Goal: Contribute content: Add original content to the website for others to see

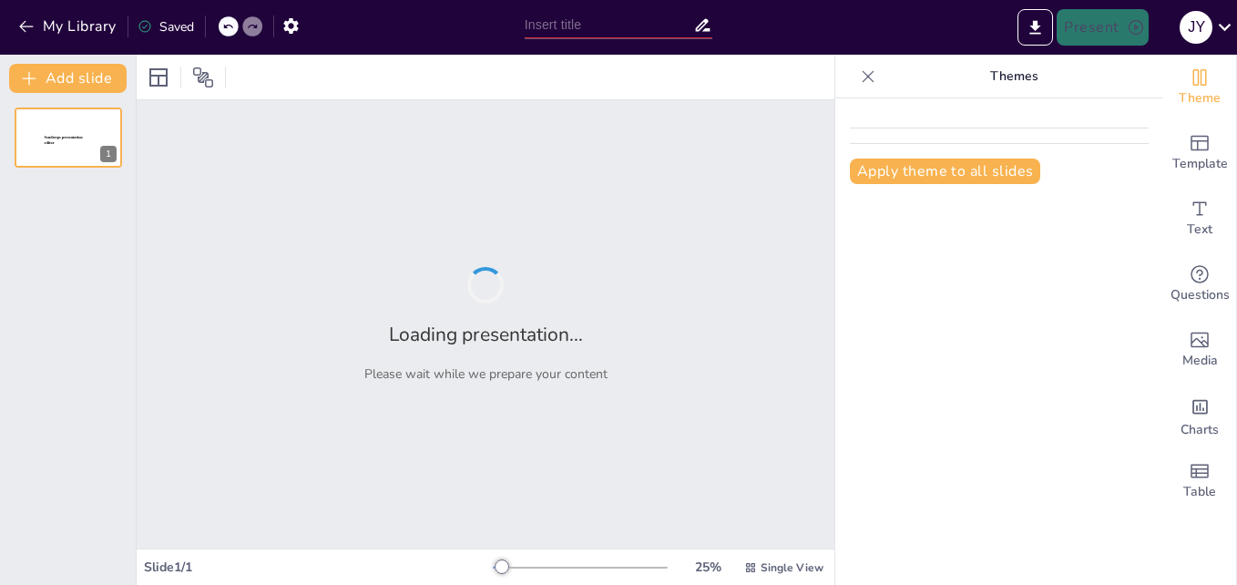
type input "New Sendsteps"
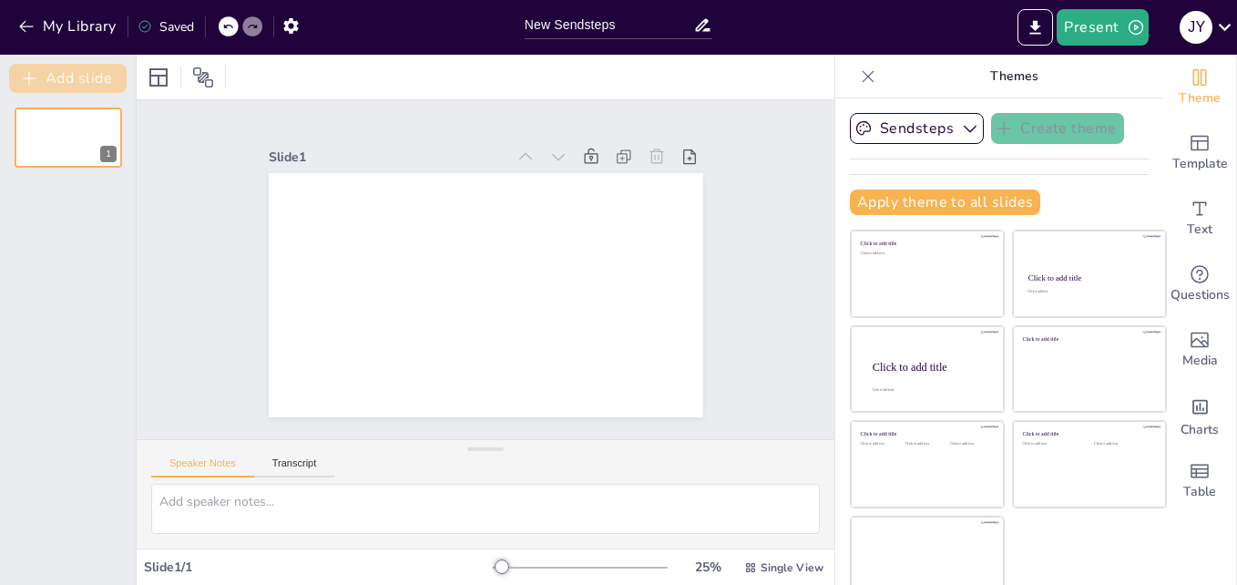
click at [49, 69] on button "Add slide" at bounding box center [68, 78] width 118 height 29
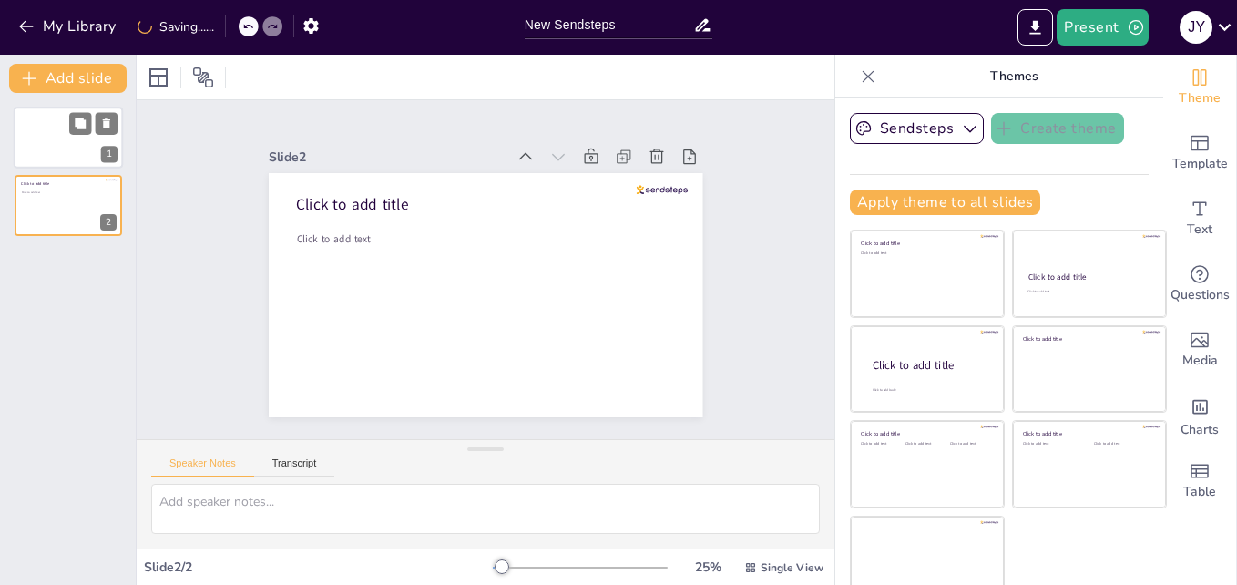
click at [33, 134] on div at bounding box center [68, 138] width 109 height 62
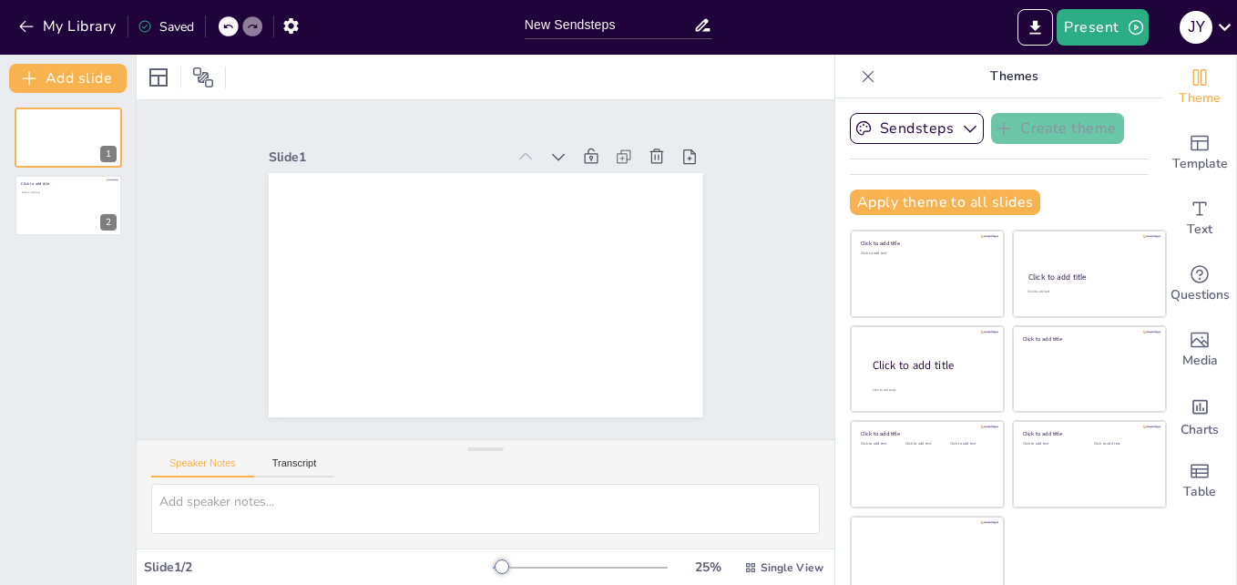
drag, startPoint x: 811, startPoint y: 149, endPoint x: 832, endPoint y: 50, distance: 100.6
click at [832, 50] on div "My Library Saved New Sendsteps Present j y Document fonts Akatab Recently used …" at bounding box center [618, 292] width 1237 height 585
click at [640, 194] on icon at bounding box center [651, 205] width 23 height 23
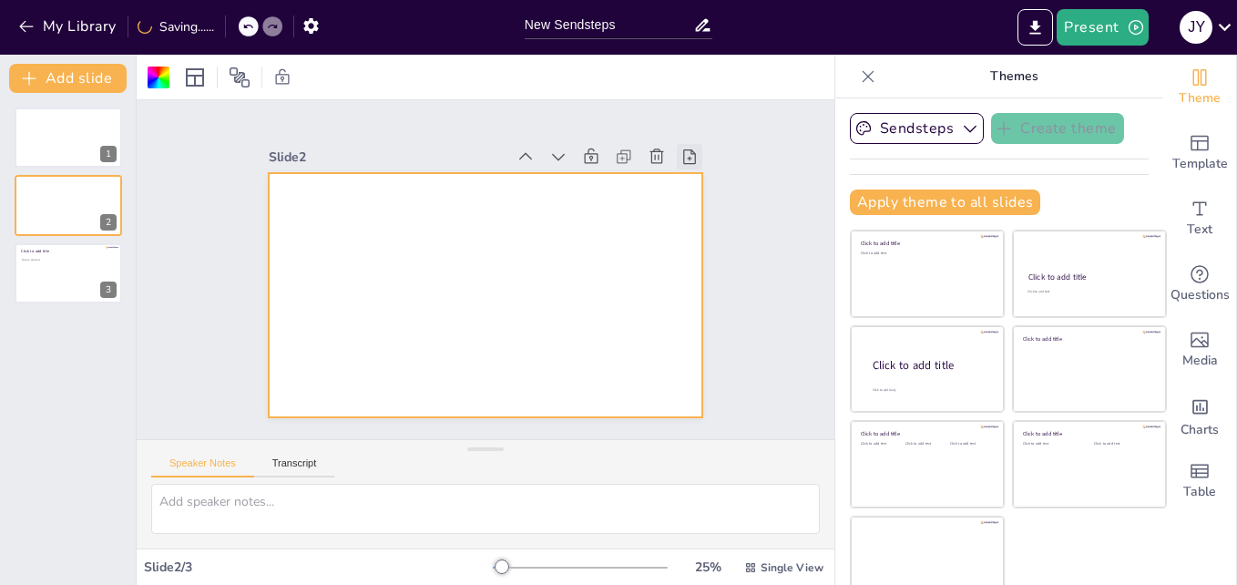
click at [470, 488] on icon at bounding box center [458, 501] width 26 height 26
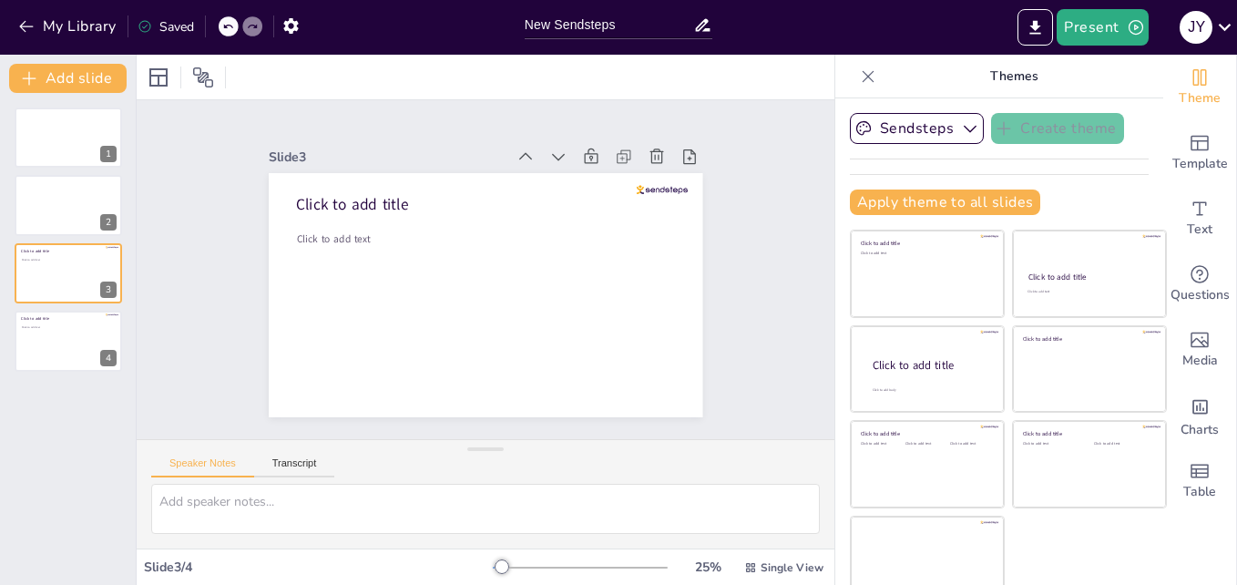
click at [5, 25] on div "My Library Saved" at bounding box center [154, 25] width 308 height 33
click at [25, 19] on icon "button" at bounding box center [26, 26] width 18 height 18
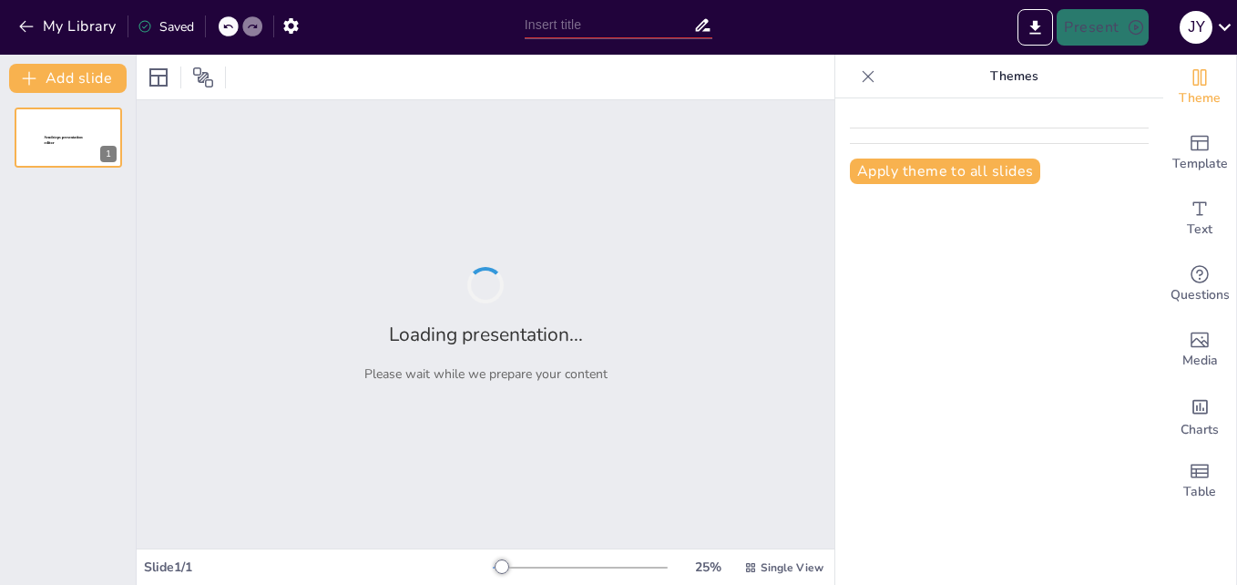
type input "Elementos Clave en el Control de la Producción Automotriz"
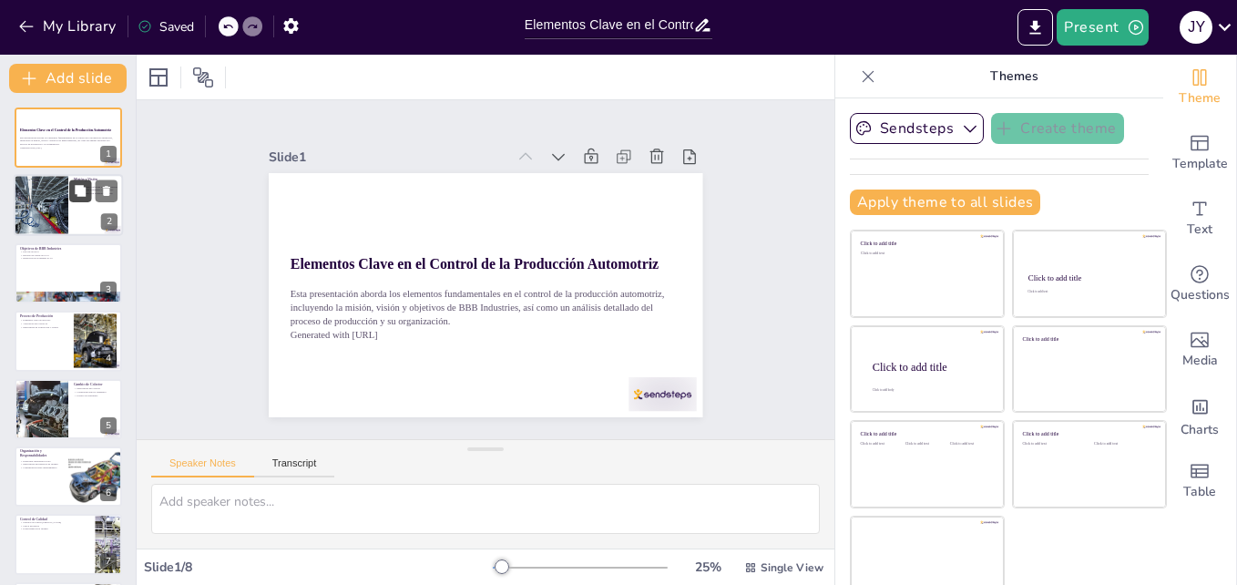
click at [73, 197] on button at bounding box center [80, 191] width 22 height 22
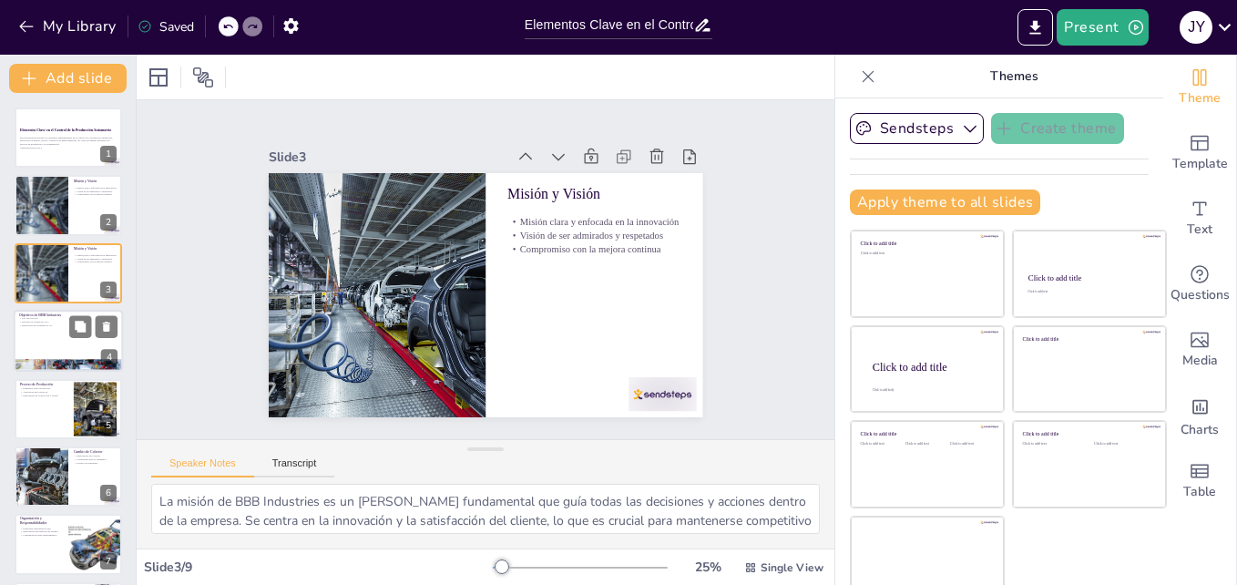
click at [63, 336] on div at bounding box center [68, 341] width 109 height 62
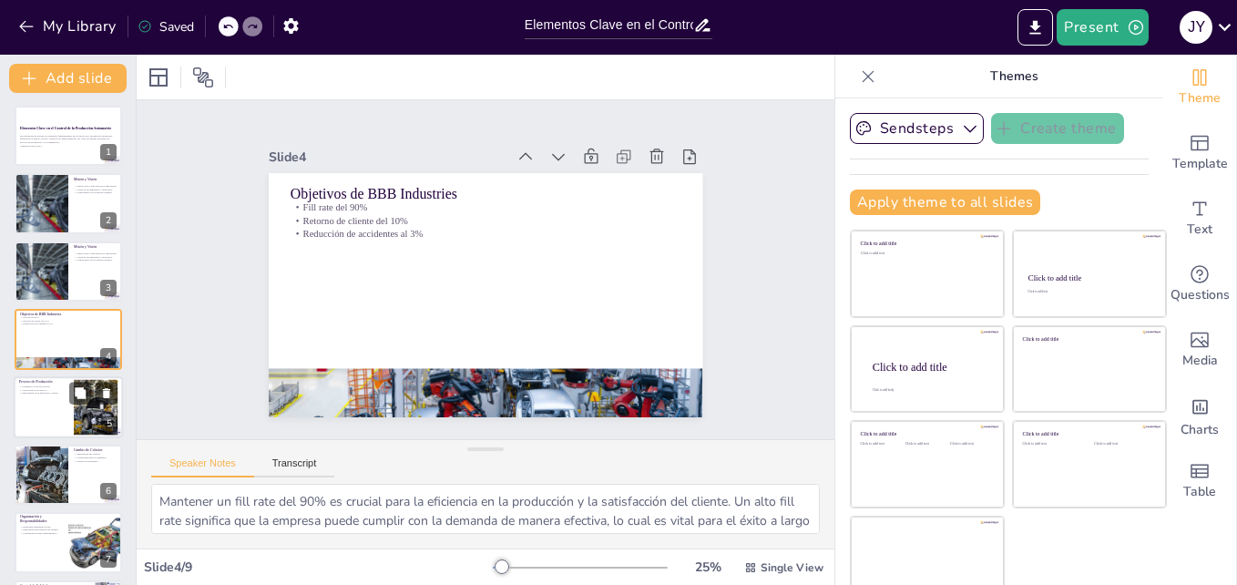
click at [61, 389] on p "Aplicación en la celda 45" at bounding box center [43, 390] width 49 height 4
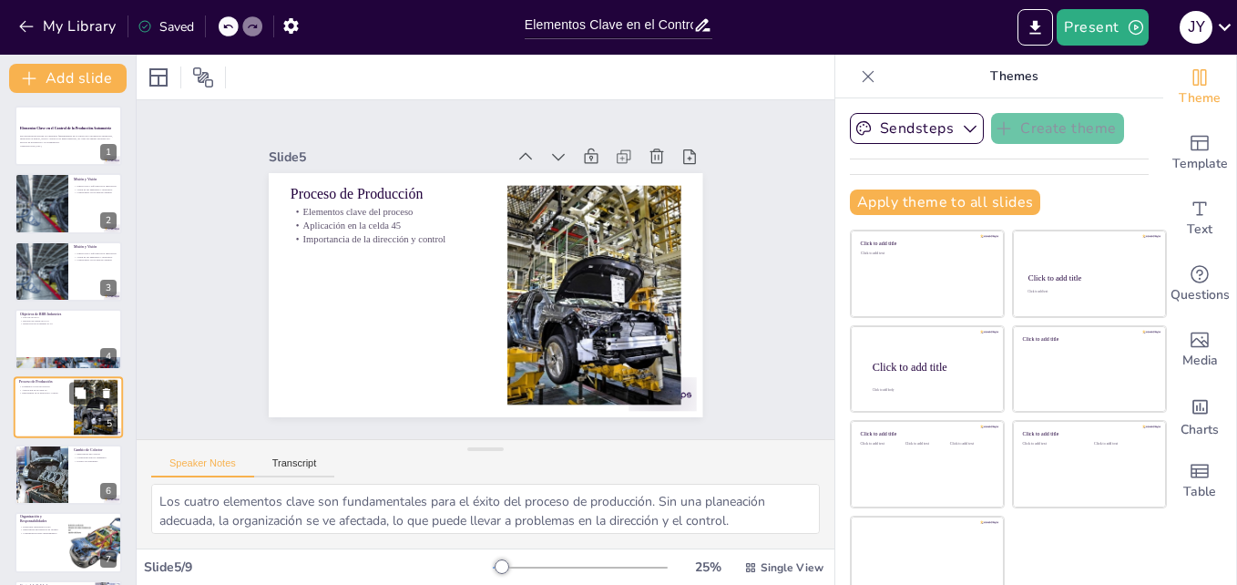
scroll to position [70, 0]
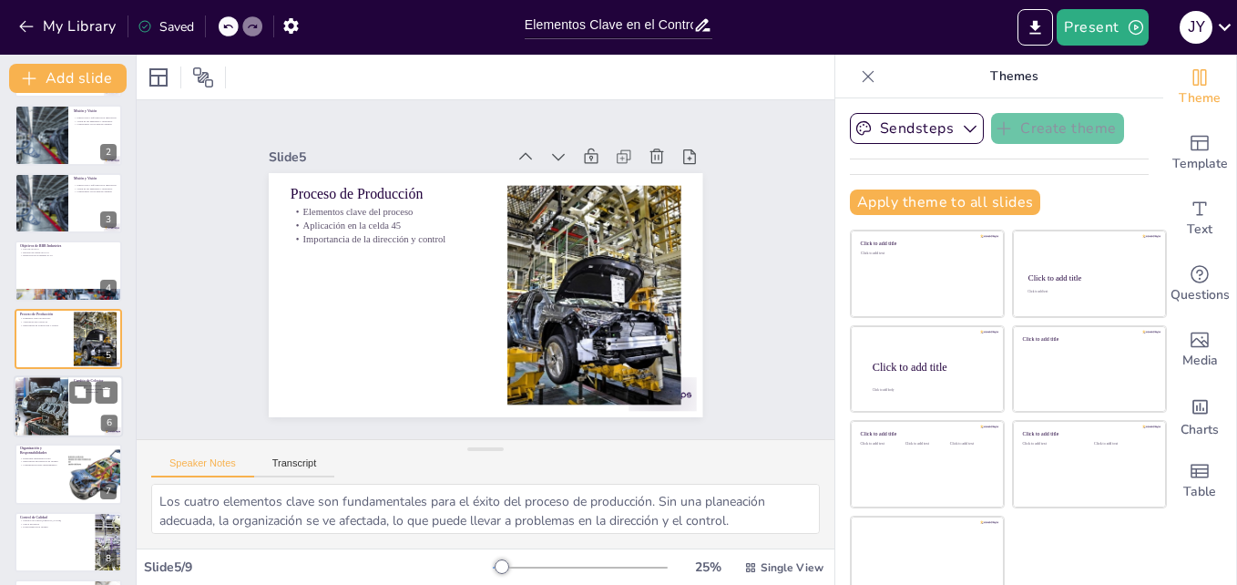
click at [37, 401] on div at bounding box center [41, 406] width 93 height 62
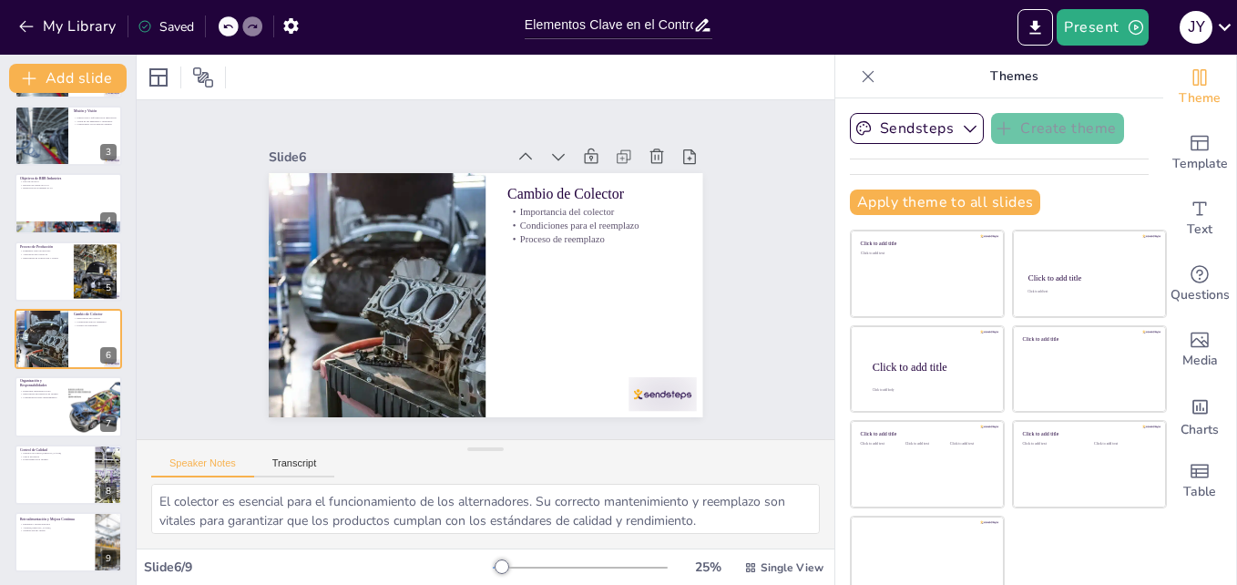
scroll to position [139, 0]
click at [18, 401] on div at bounding box center [68, 405] width 109 height 62
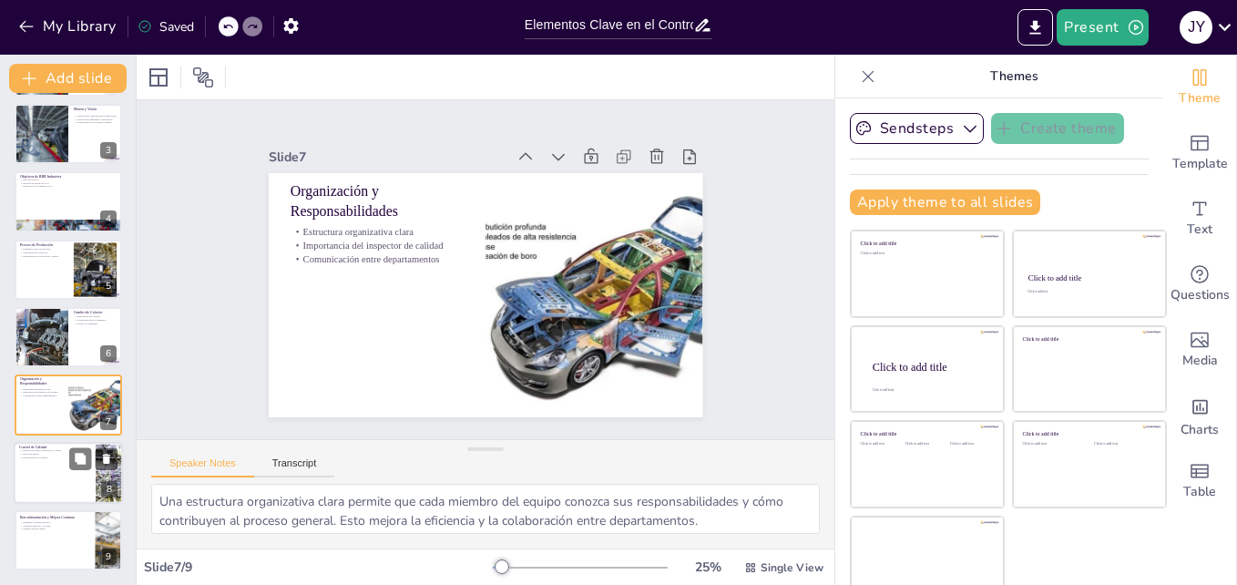
click at [66, 462] on div at bounding box center [68, 473] width 109 height 62
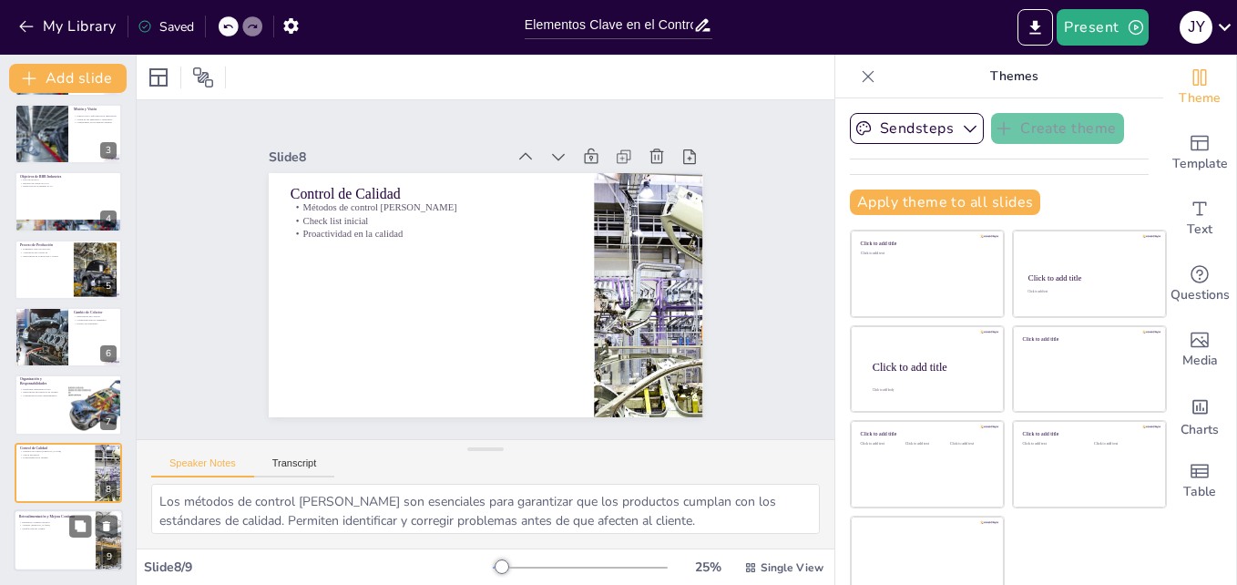
click at [26, 557] on div at bounding box center [68, 540] width 109 height 62
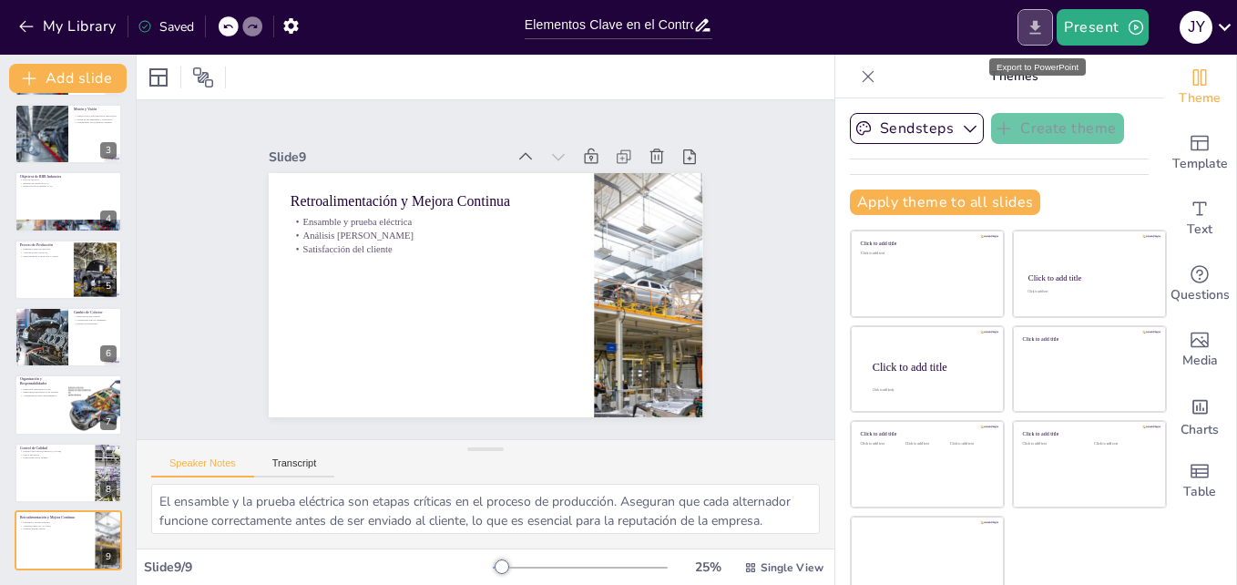
click at [1039, 15] on button "Export to PowerPoint" at bounding box center [1036, 27] width 36 height 36
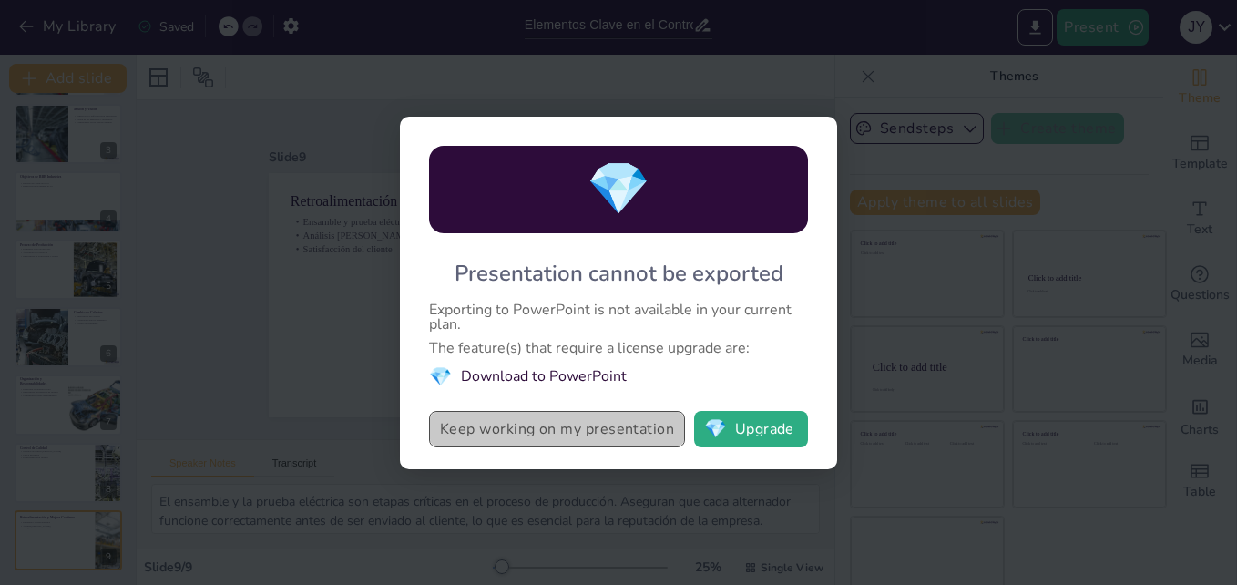
click at [588, 435] on button "Keep working on my presentation" at bounding box center [557, 429] width 256 height 36
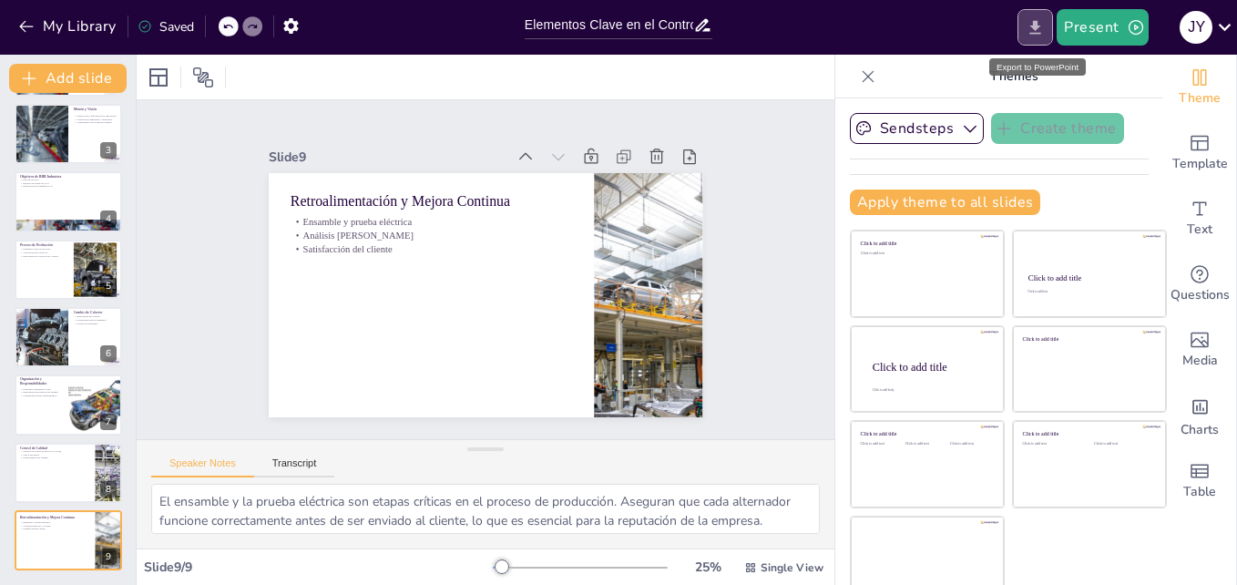
click at [1030, 24] on icon "Export to PowerPoint" at bounding box center [1035, 27] width 19 height 19
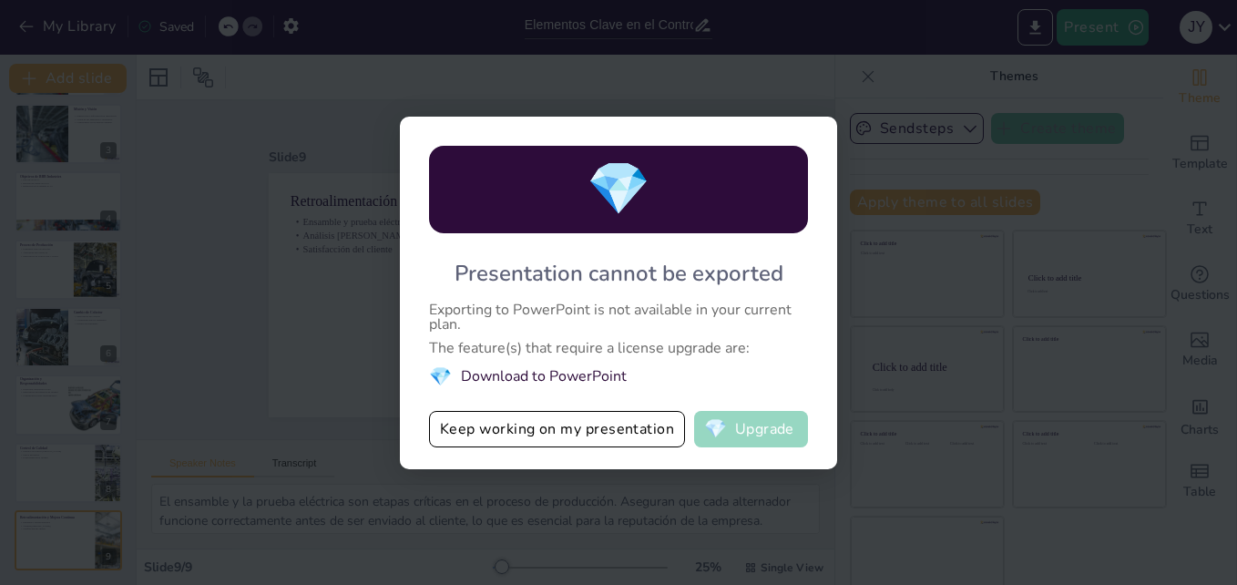
click at [763, 421] on button "💎 Upgrade" at bounding box center [751, 429] width 114 height 36
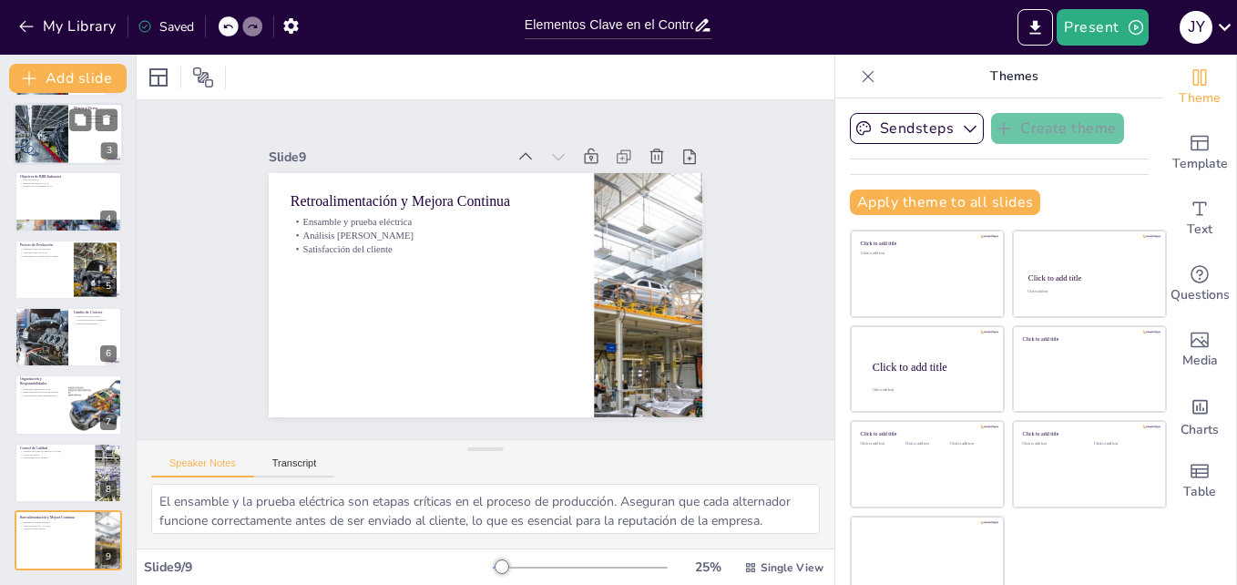
click at [71, 133] on div at bounding box center [68, 134] width 109 height 62
type textarea "La misión de BBB Industries es un [PERSON_NAME] fundamental que guía todas las …"
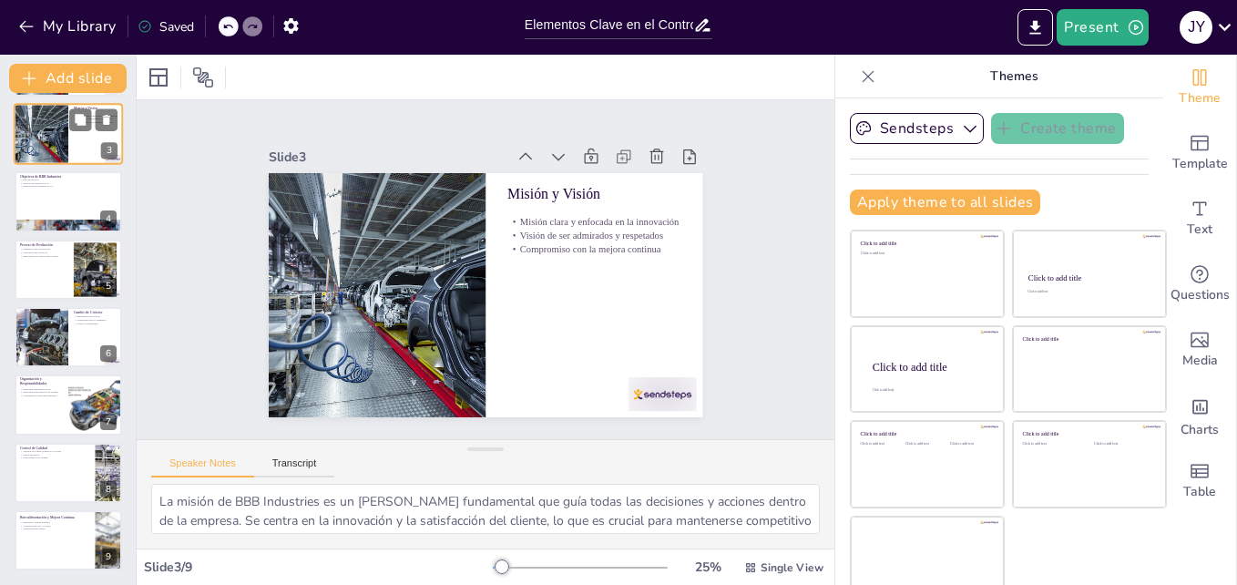
scroll to position [0, 0]
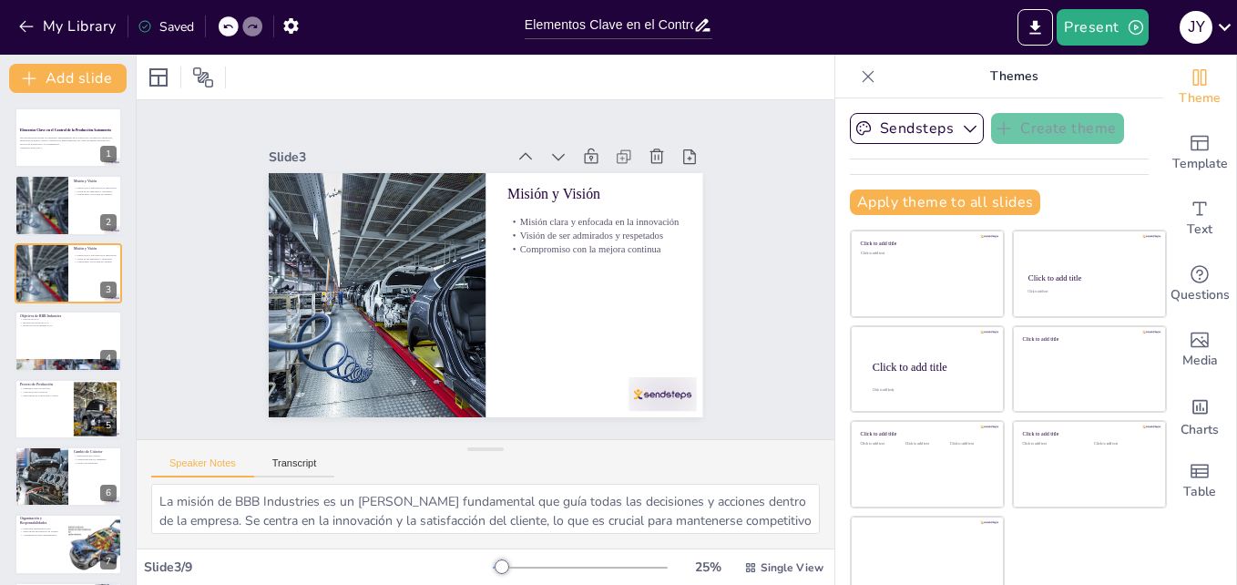
click at [13, 138] on div "Elementos Clave en el Control de la Producción Automotriz Esta presentación abo…" at bounding box center [68, 409] width 136 height 602
click at [23, 138] on p "Esta presentación aborda los elementos fundamentales en el control de la produc…" at bounding box center [68, 141] width 98 height 10
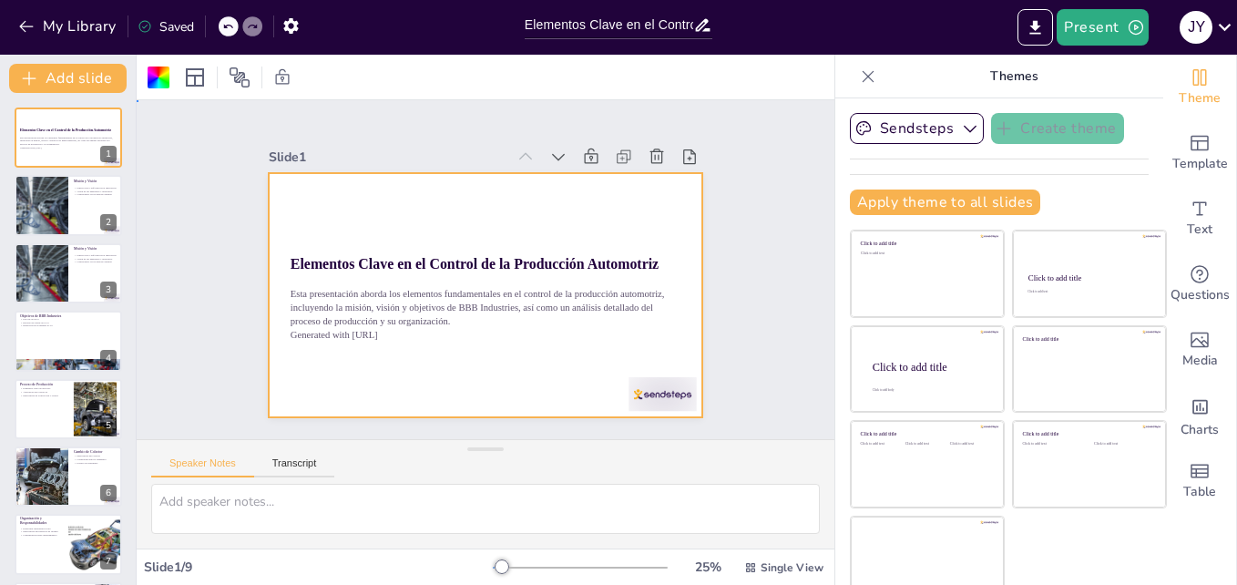
click at [300, 201] on div at bounding box center [505, 253] width 472 height 486
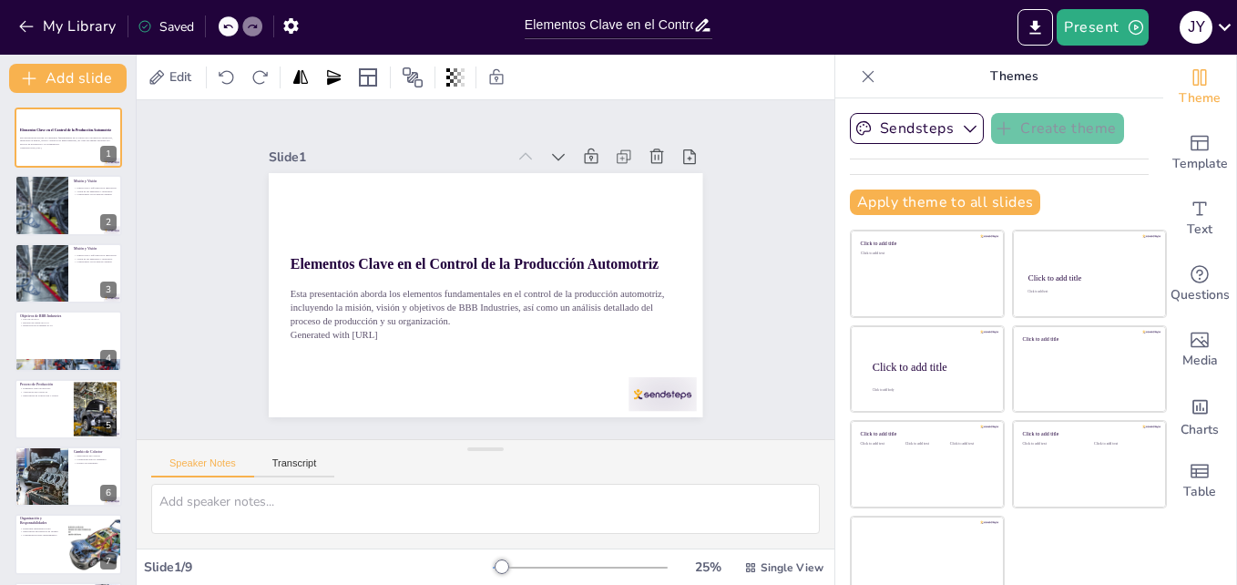
click at [300, 164] on div "Slide 1 Elementos Clave en el Control de la Producción Automotriz Esta presenta…" at bounding box center [477, 276] width 476 height 512
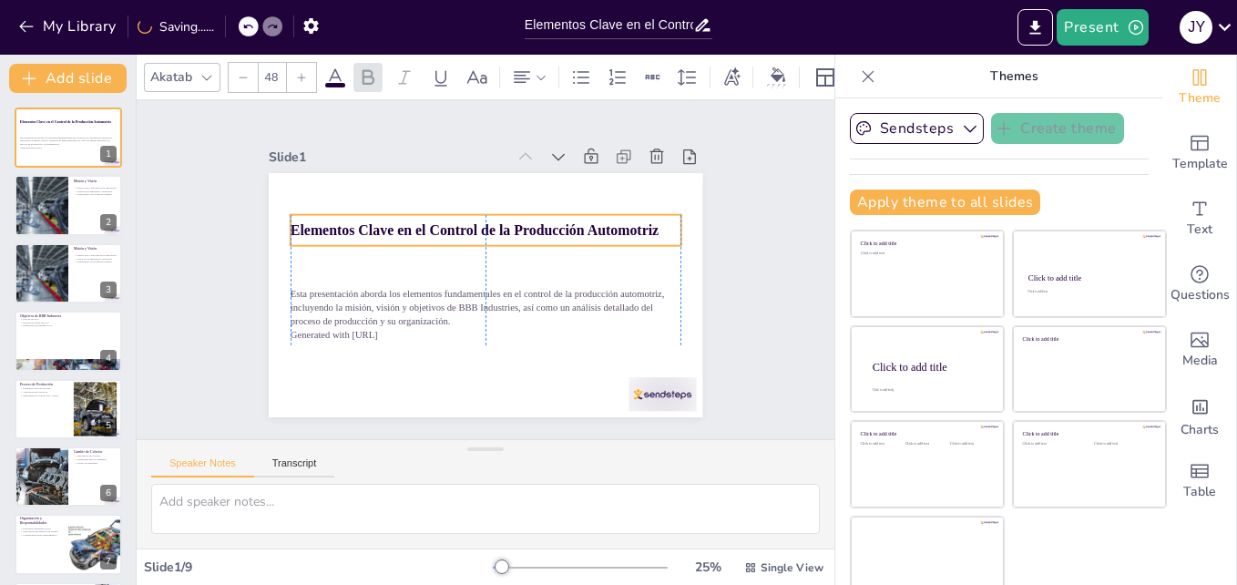
drag, startPoint x: 272, startPoint y: 241, endPoint x: 272, endPoint y: 208, distance: 33.7
click at [295, 208] on div "Elementos Clave en el Control de la Producción Automotriz" at bounding box center [462, 237] width 334 height 255
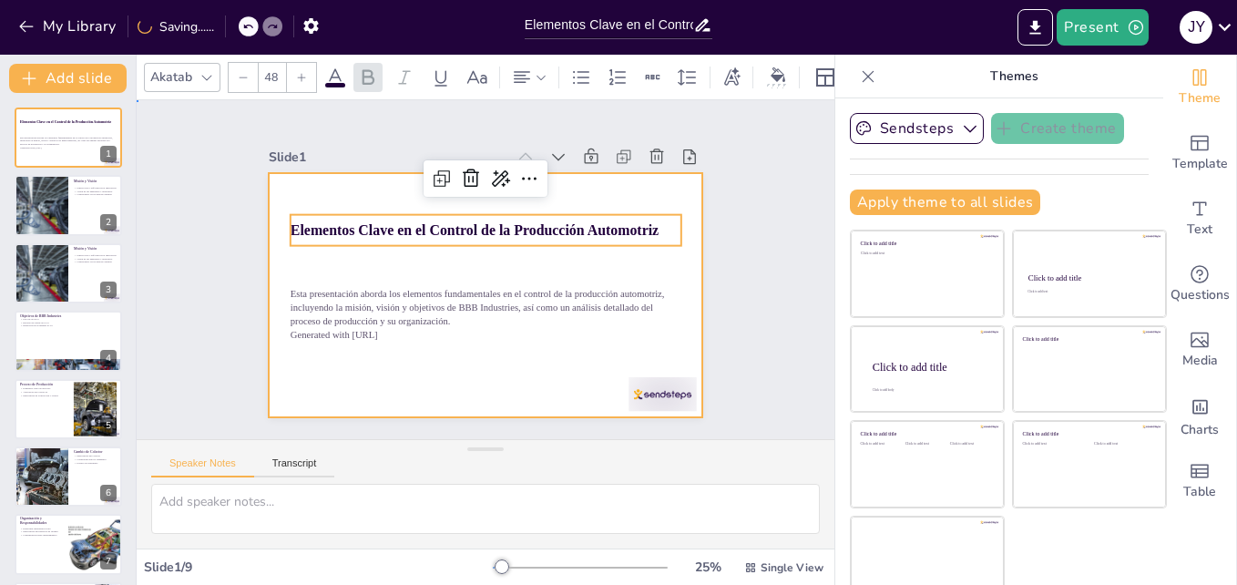
click at [318, 267] on div at bounding box center [464, 283] width 428 height 498
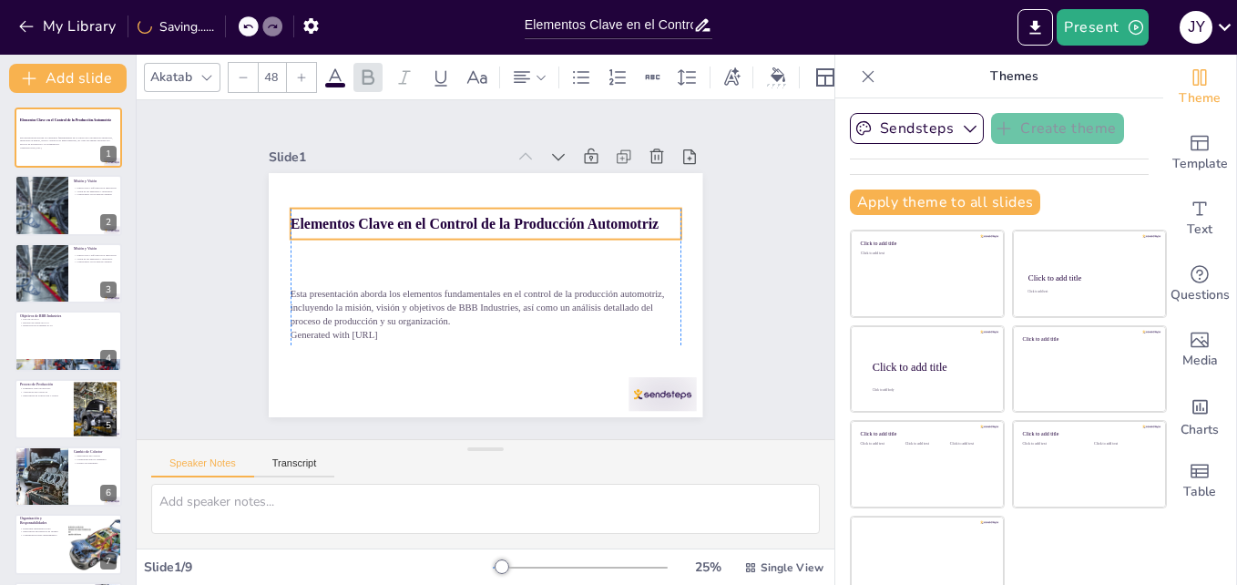
click at [432, 221] on strong "Elementos Clave en el Control de la Producción Automotriz" at bounding box center [531, 282] width 198 height 327
click at [421, 233] on div at bounding box center [507, 278] width 172 height 363
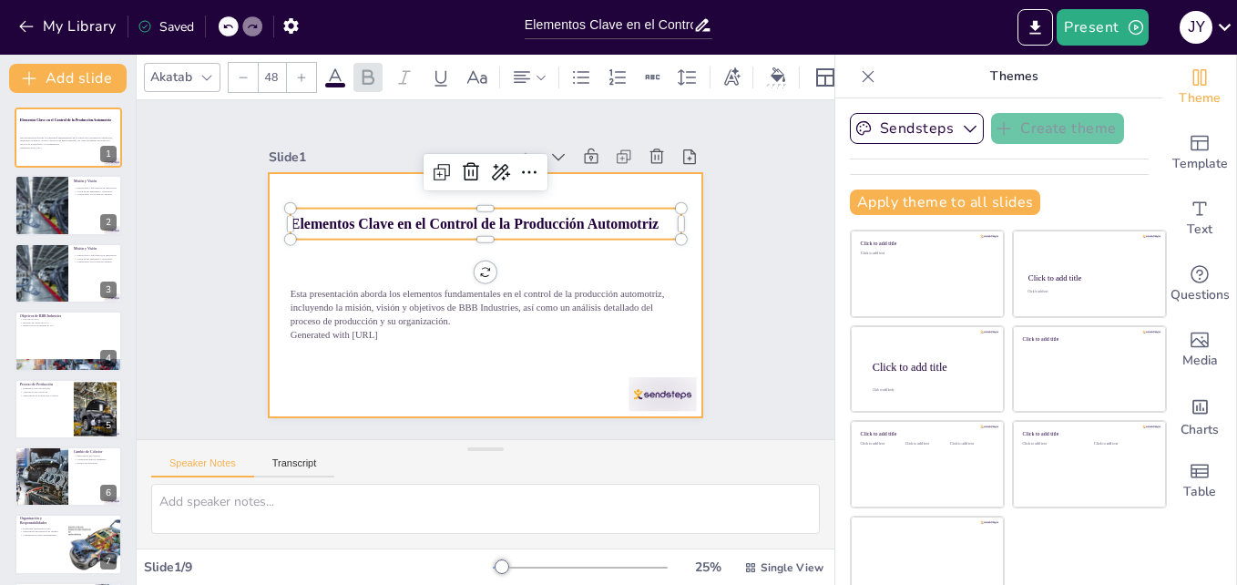
click at [282, 180] on div at bounding box center [467, 253] width 472 height 486
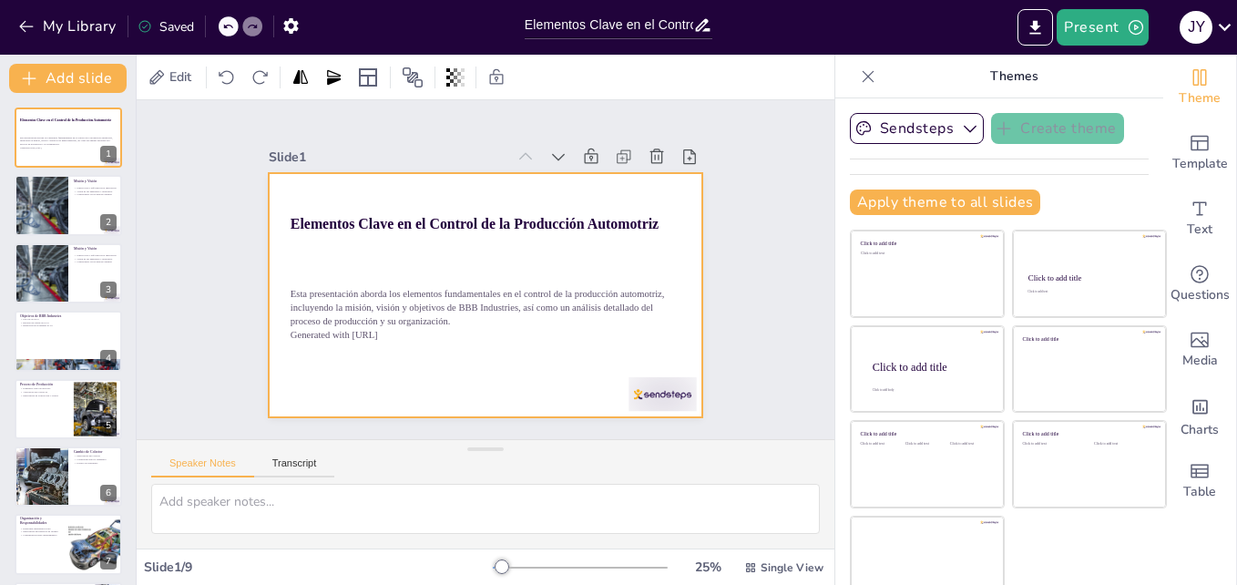
click at [282, 180] on div at bounding box center [470, 290] width 495 height 453
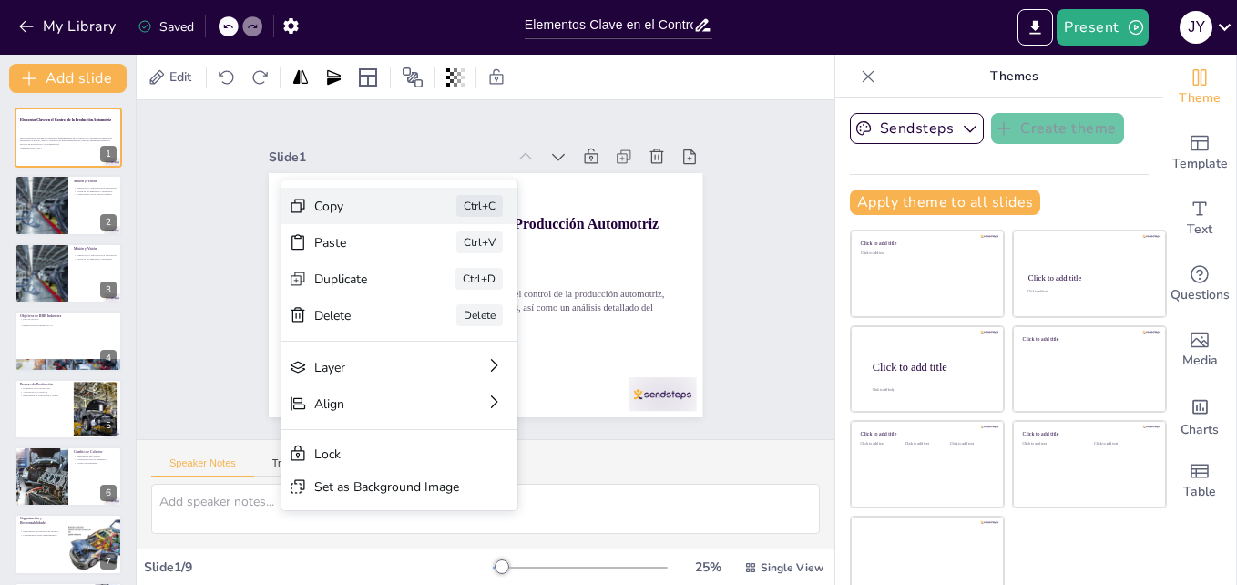
click at [400, 251] on div "Copy Ctrl+C" at bounding box center [511, 325] width 222 height 149
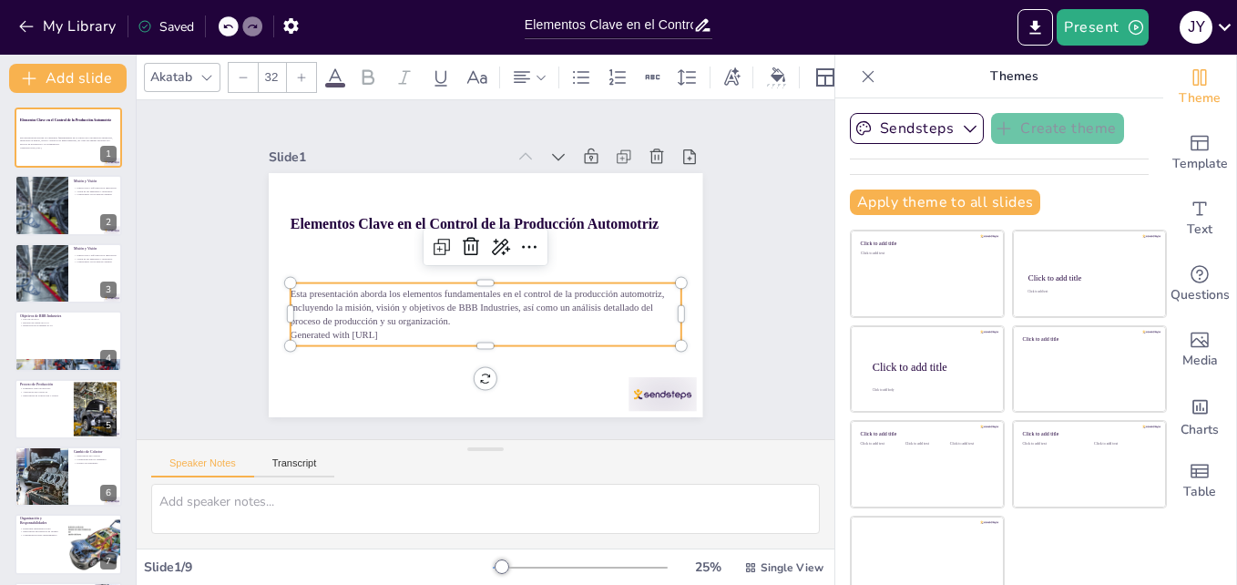
click at [405, 328] on p "Generated with [URL]" at bounding box center [441, 318] width 299 height 272
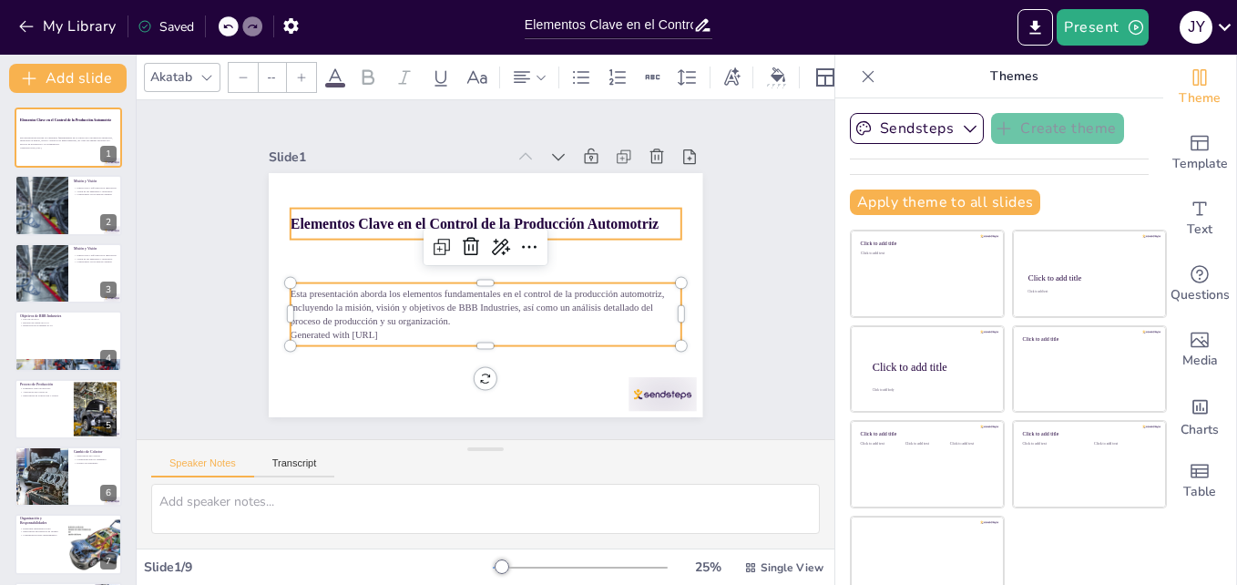
type input "48"
click at [366, 217] on strong "Elementos Clave en el Control de la Producción Automotriz" at bounding box center [508, 228] width 284 height 259
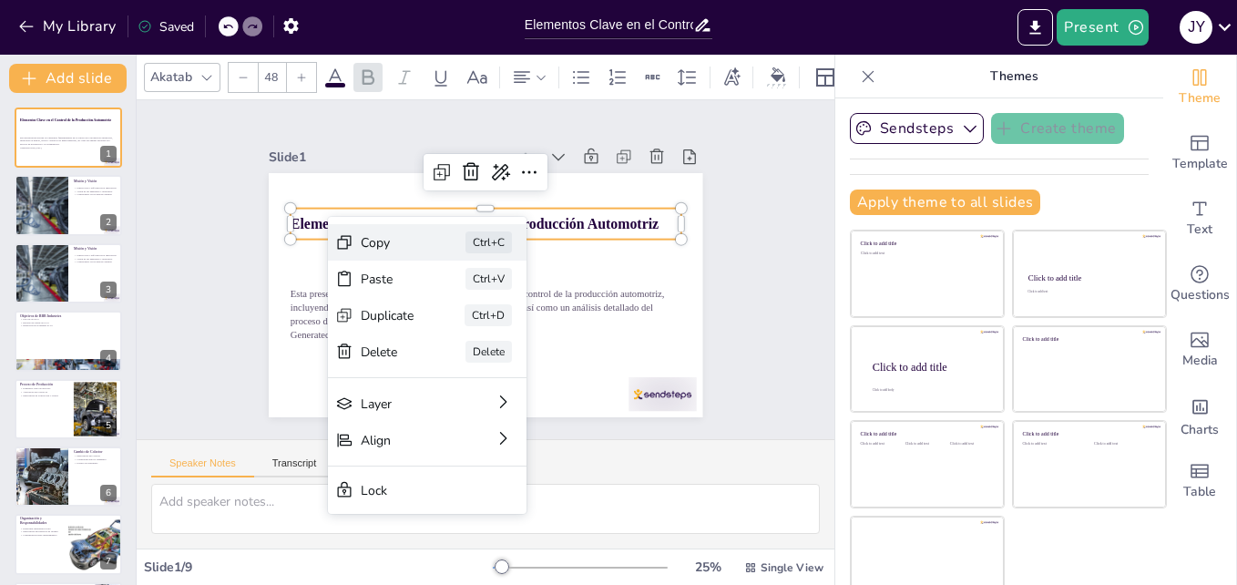
click at [480, 335] on div "Copy" at bounding box center [508, 349] width 56 height 28
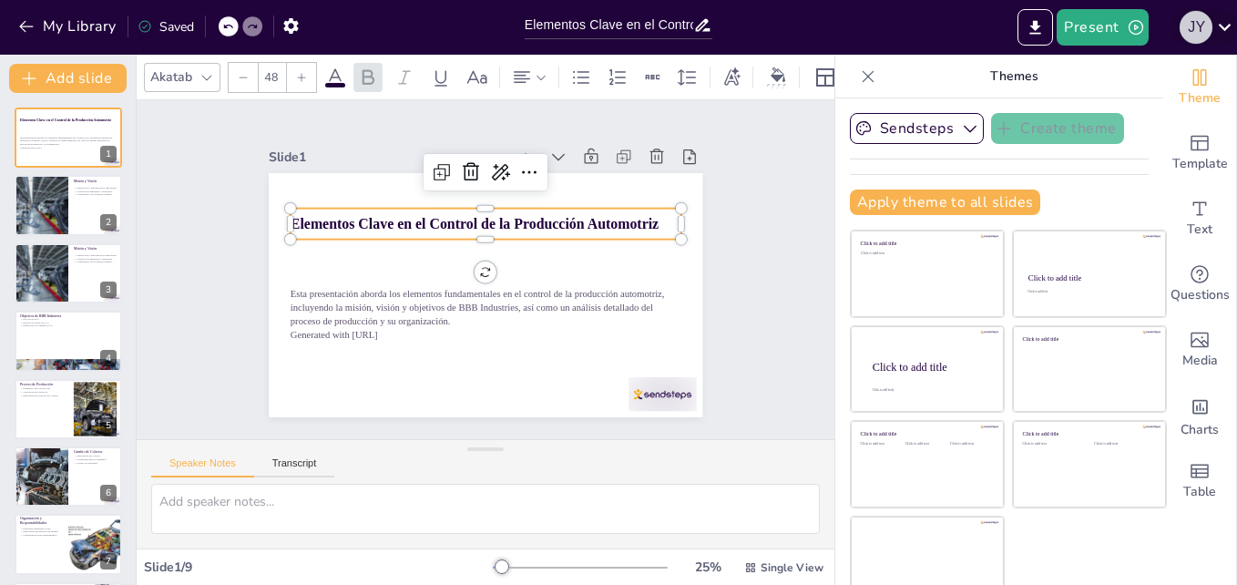
click at [1201, 17] on div "j y" at bounding box center [1196, 27] width 33 height 33
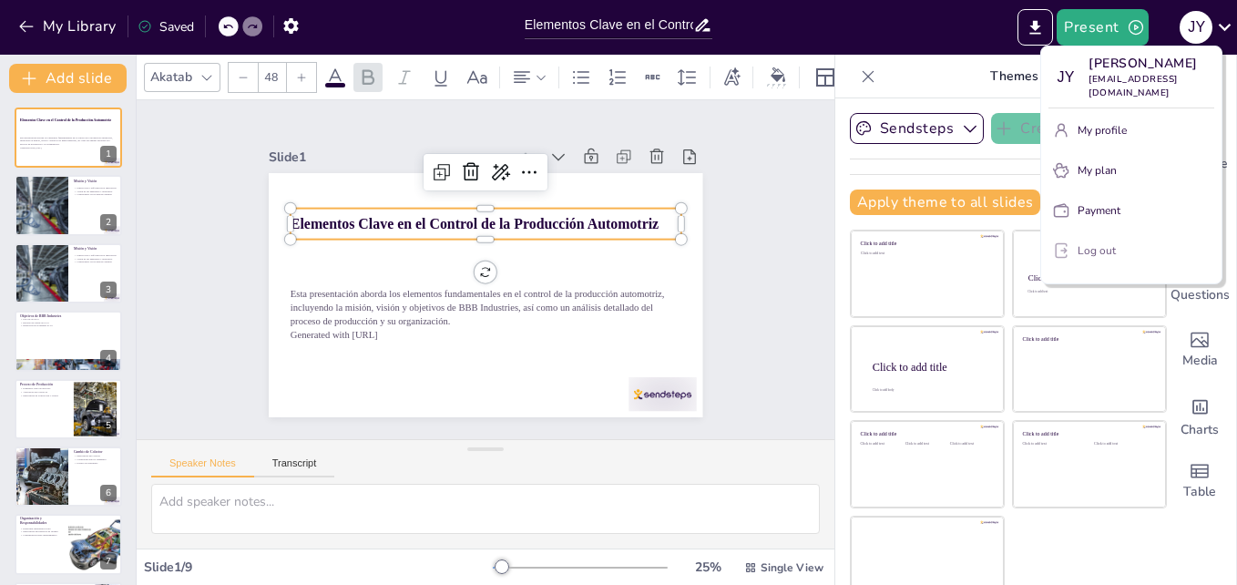
click at [1089, 244] on p "Log out" at bounding box center [1097, 250] width 38 height 16
